Goal: Task Accomplishment & Management: Manage account settings

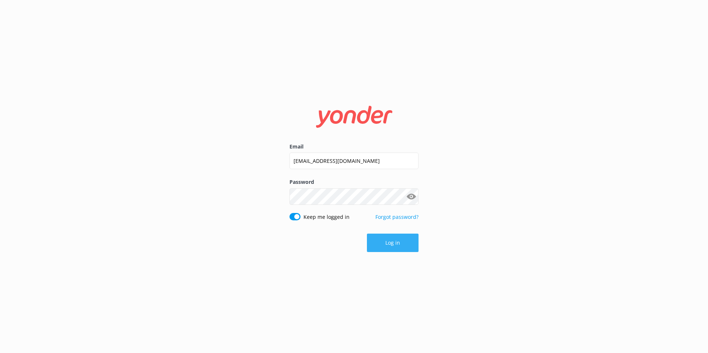
click at [392, 244] on button "Log in" at bounding box center [393, 243] width 52 height 18
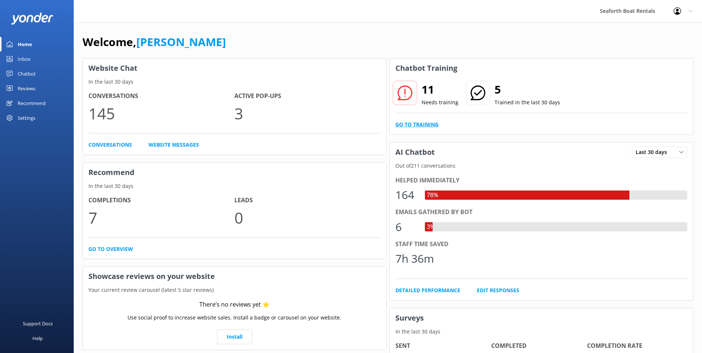
click at [416, 124] on link "Go to Training" at bounding box center [417, 125] width 43 height 8
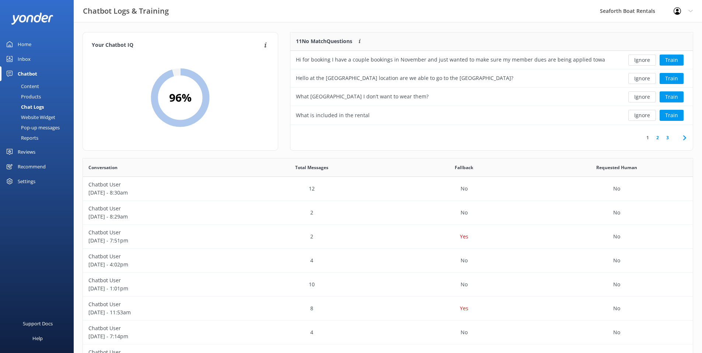
scroll to position [1, 0]
click at [23, 42] on div "Home" at bounding box center [25, 44] width 14 height 15
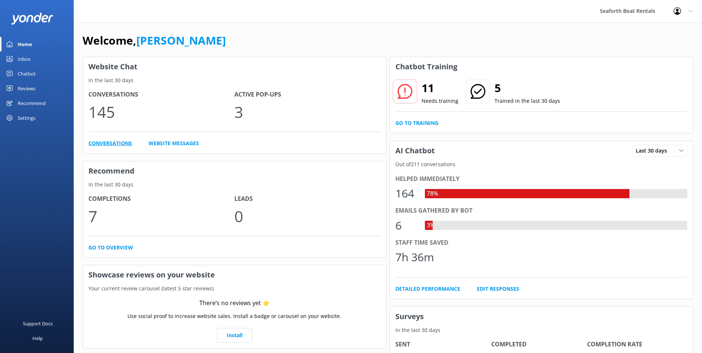
click at [117, 142] on link "Conversations" at bounding box center [110, 143] width 44 height 8
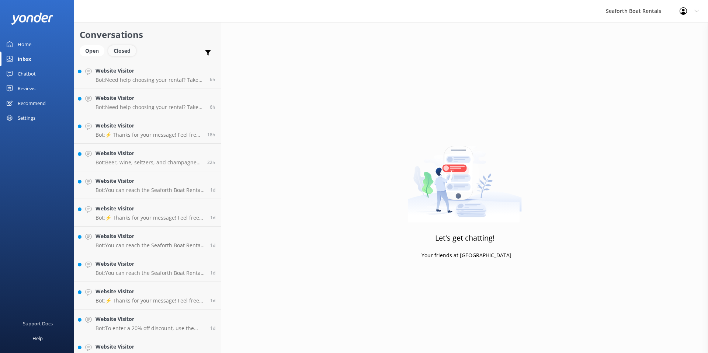
click at [123, 51] on div "Closed" at bounding box center [122, 50] width 28 height 11
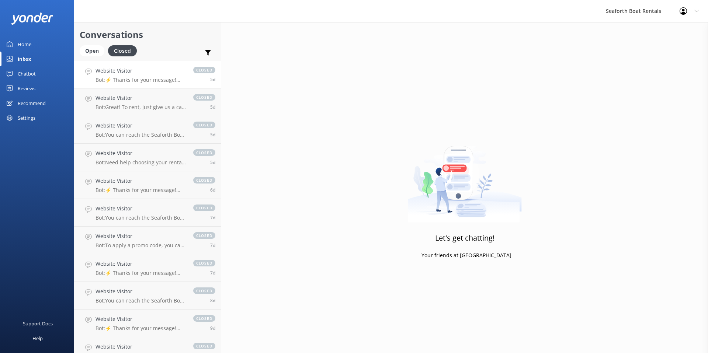
click at [200, 69] on span "closed" at bounding box center [204, 70] width 22 height 7
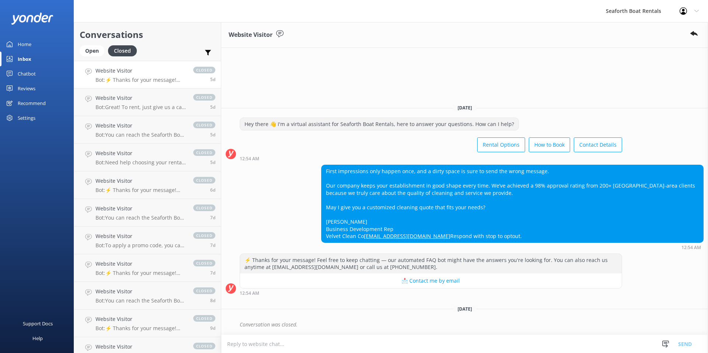
click at [23, 44] on div "Home" at bounding box center [25, 44] width 14 height 15
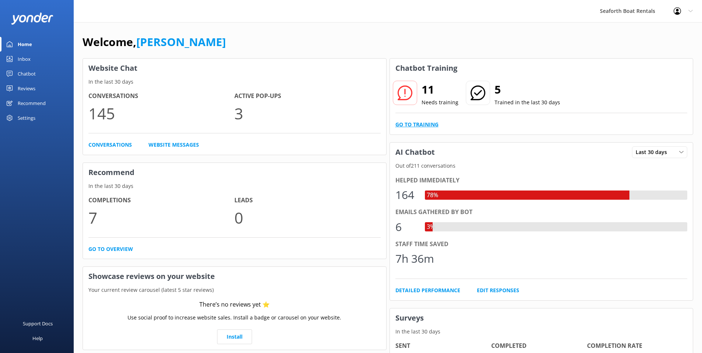
click at [417, 123] on link "Go to Training" at bounding box center [417, 125] width 43 height 8
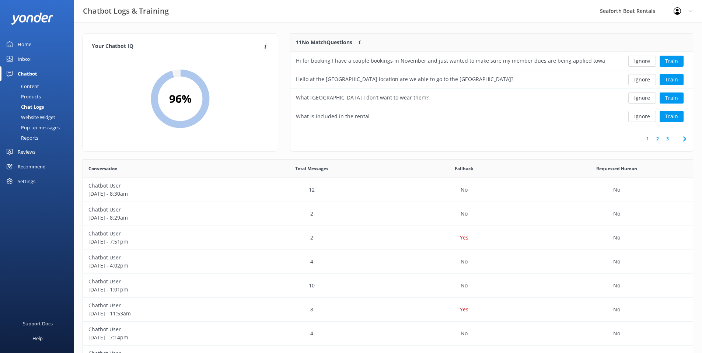
click at [28, 44] on div "Home" at bounding box center [25, 44] width 14 height 15
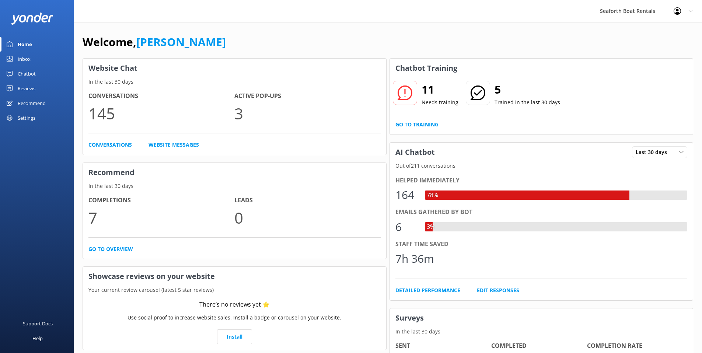
click at [684, 12] on div at bounding box center [680, 10] width 12 height 7
click at [27, 119] on div "Settings" at bounding box center [27, 118] width 18 height 15
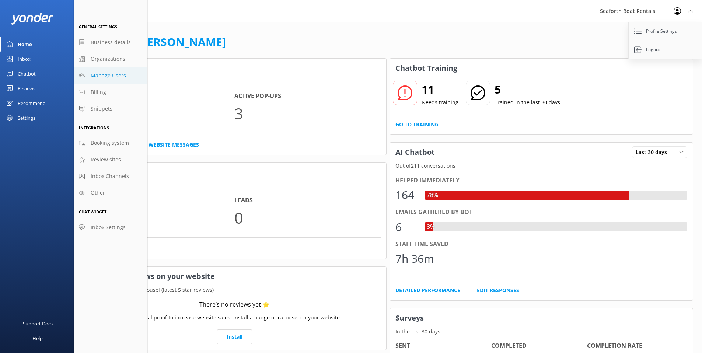
click at [106, 77] on span "Manage Users" at bounding box center [108, 76] width 35 height 8
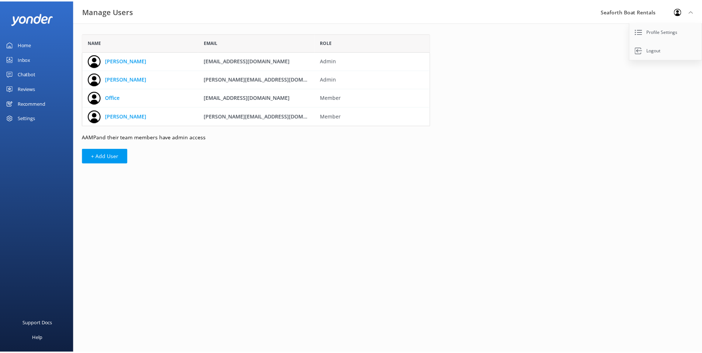
scroll to position [87, 346]
click at [25, 45] on div "Home" at bounding box center [25, 44] width 14 height 15
